Goal: Task Accomplishment & Management: Manage account settings

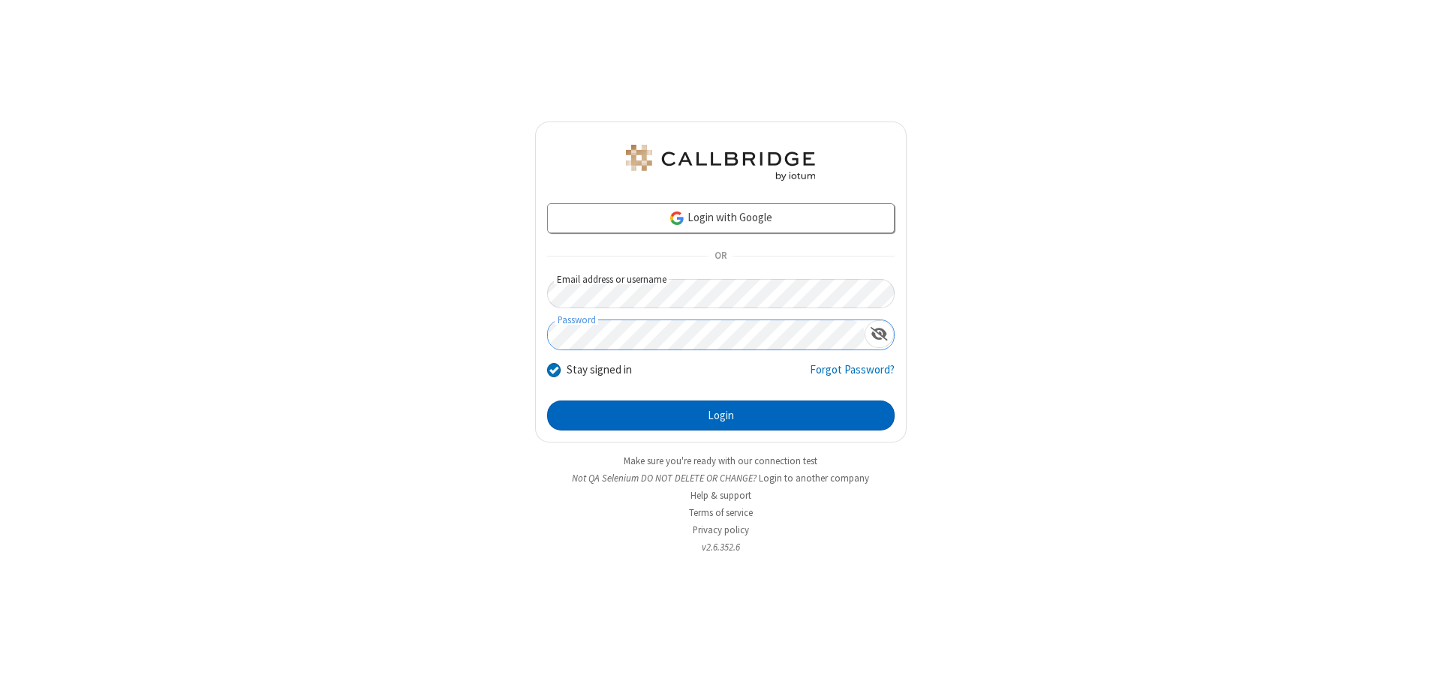
click at [720, 416] on button "Login" at bounding box center [720, 416] width 347 height 30
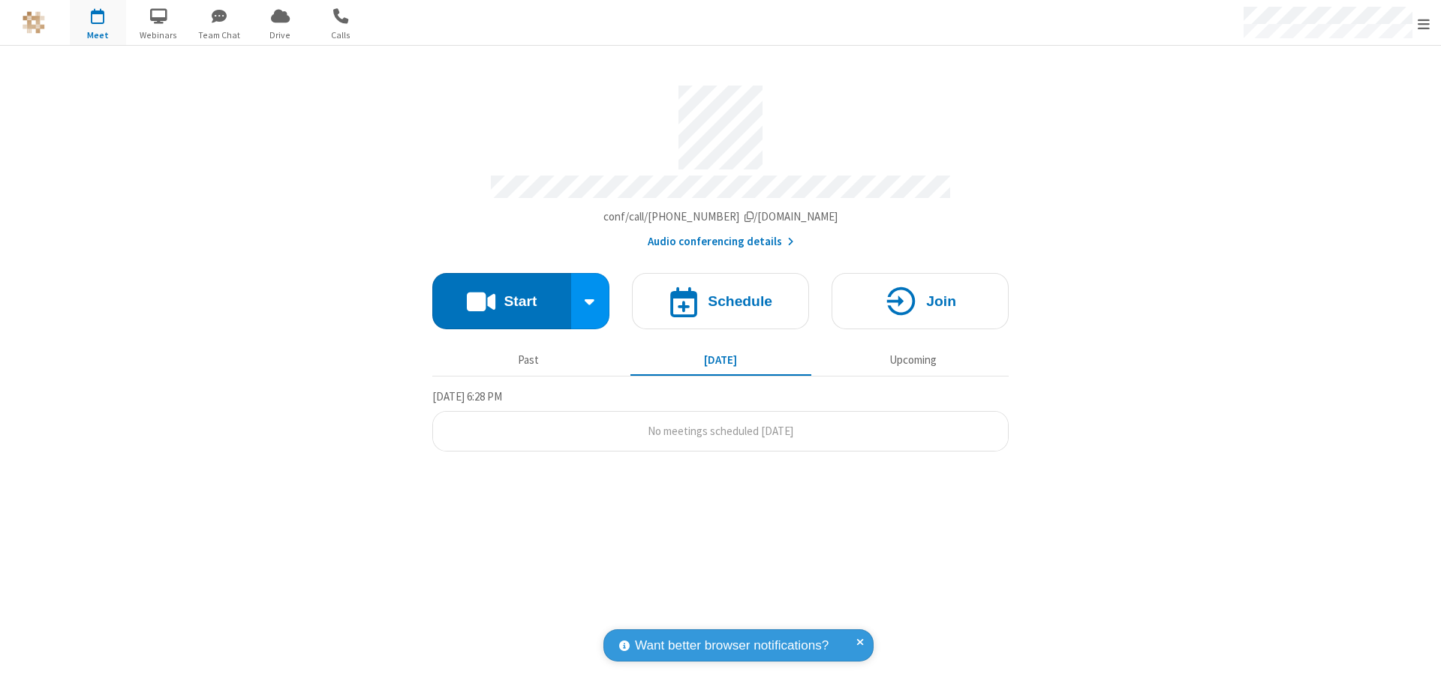
click at [1424, 23] on span "Open menu" at bounding box center [1424, 24] width 12 height 15
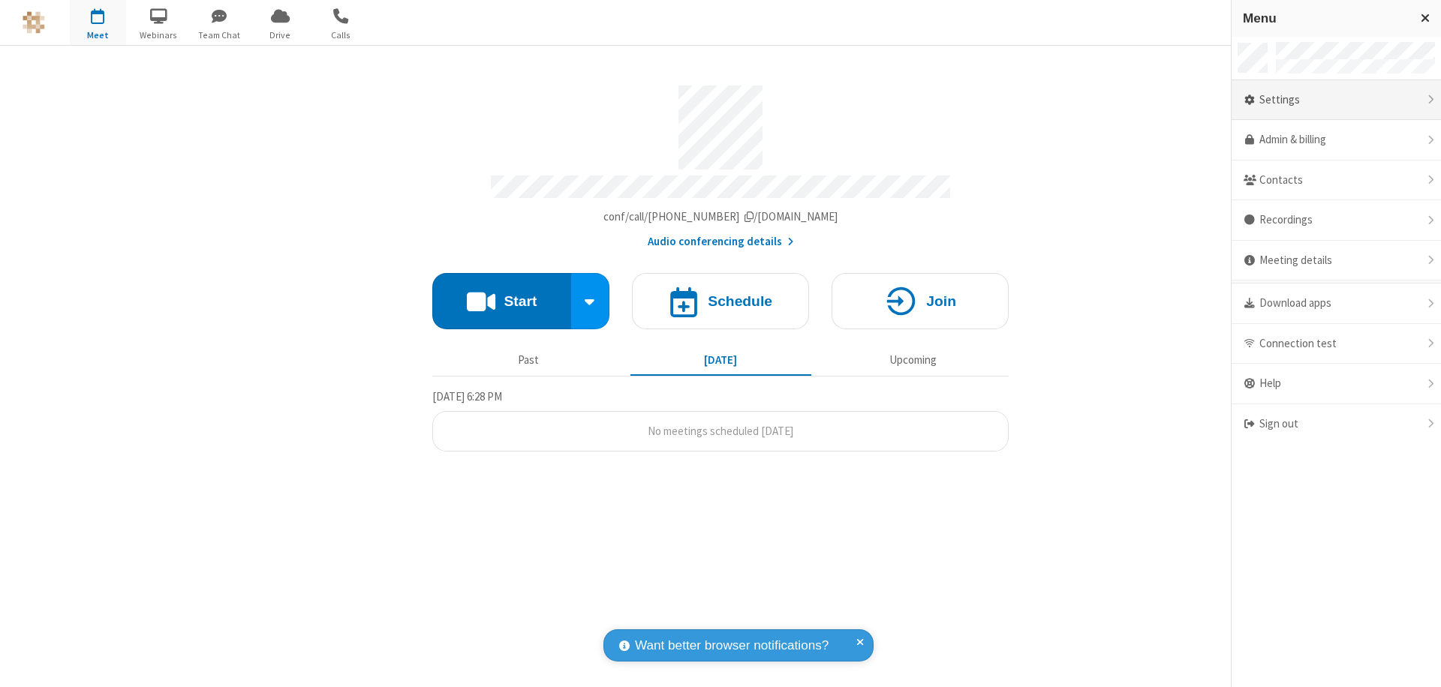
click at [1336, 100] on div "Settings" at bounding box center [1336, 100] width 209 height 41
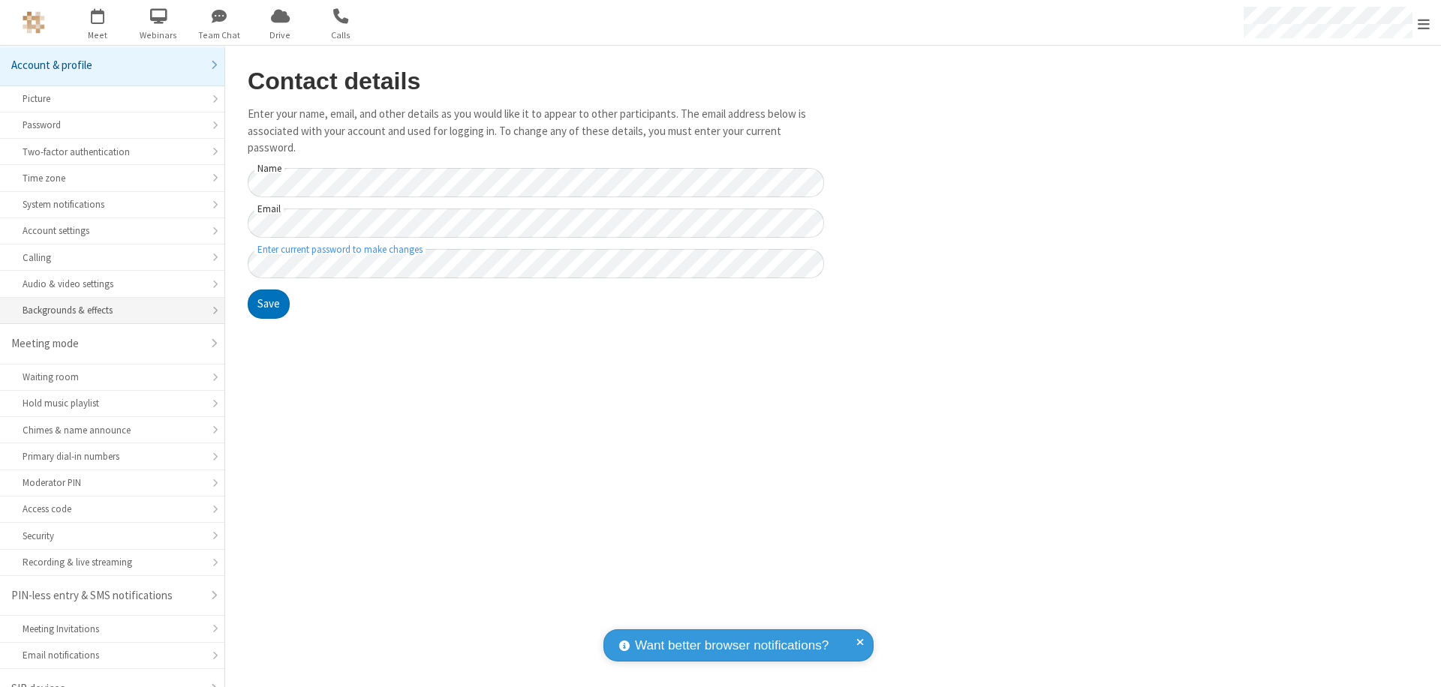
click at [107, 303] on div "Backgrounds & effects" at bounding box center [112, 310] width 179 height 14
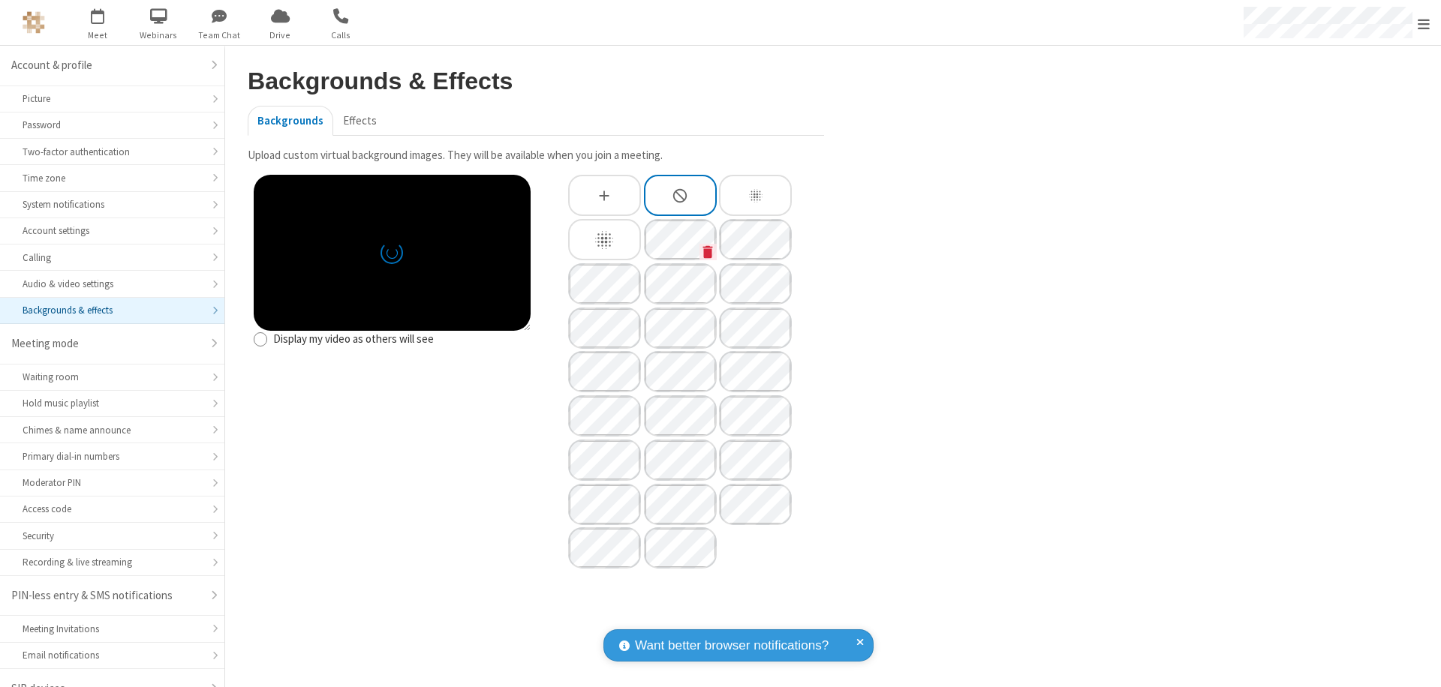
scroll to position [21, 0]
